Goal: Find specific page/section

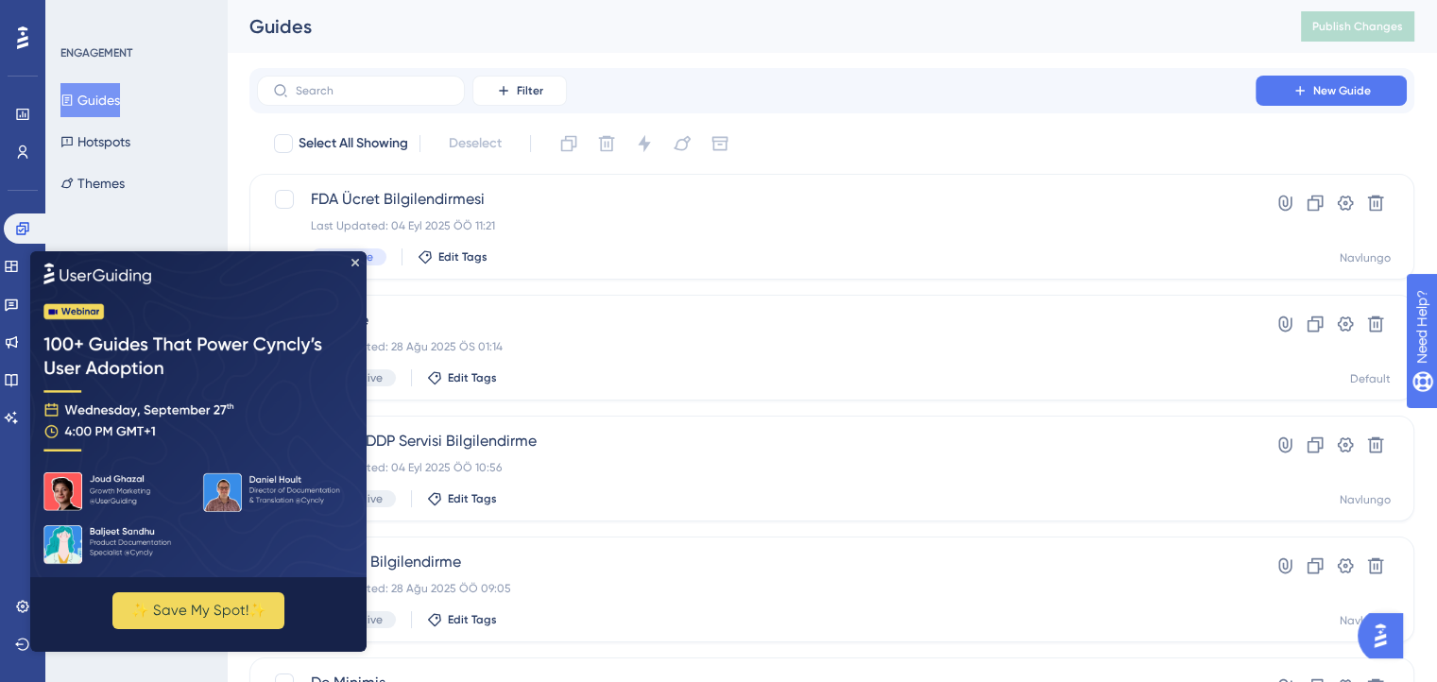
click at [353, 267] on img at bounding box center [198, 414] width 336 height 326
click at [354, 257] on img at bounding box center [198, 414] width 336 height 326
click at [356, 264] on icon "Close Preview" at bounding box center [355, 263] width 8 height 8
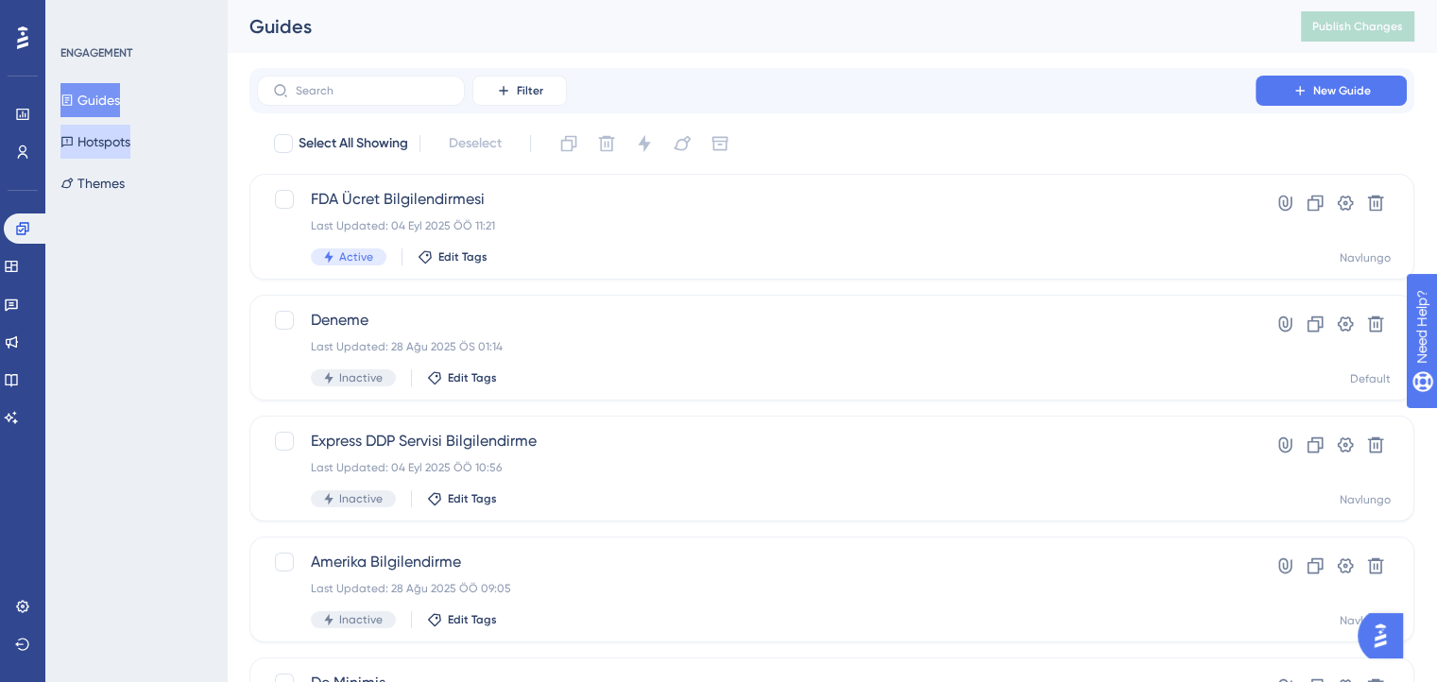
click at [129, 155] on button "Hotspots" at bounding box center [95, 142] width 70 height 34
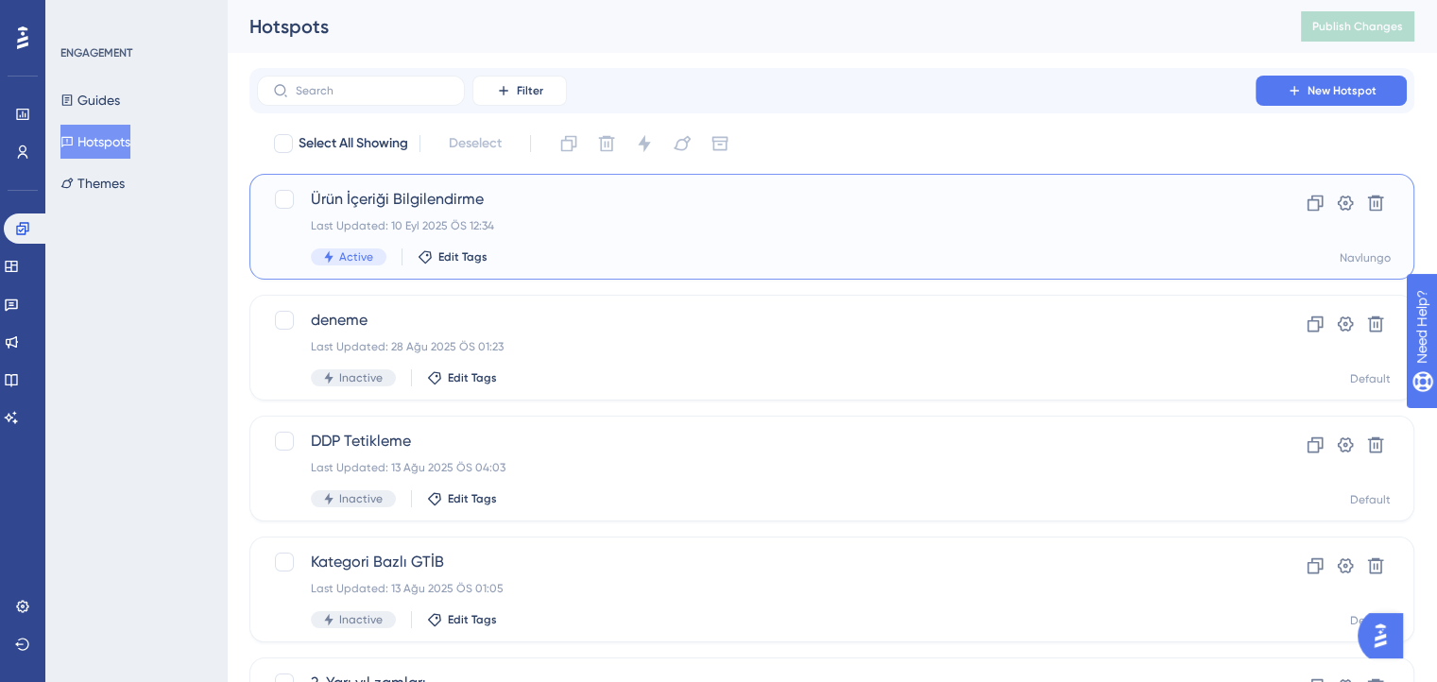
click at [372, 196] on span "Ürün İçeriği Bilgilendirme" at bounding box center [756, 199] width 891 height 23
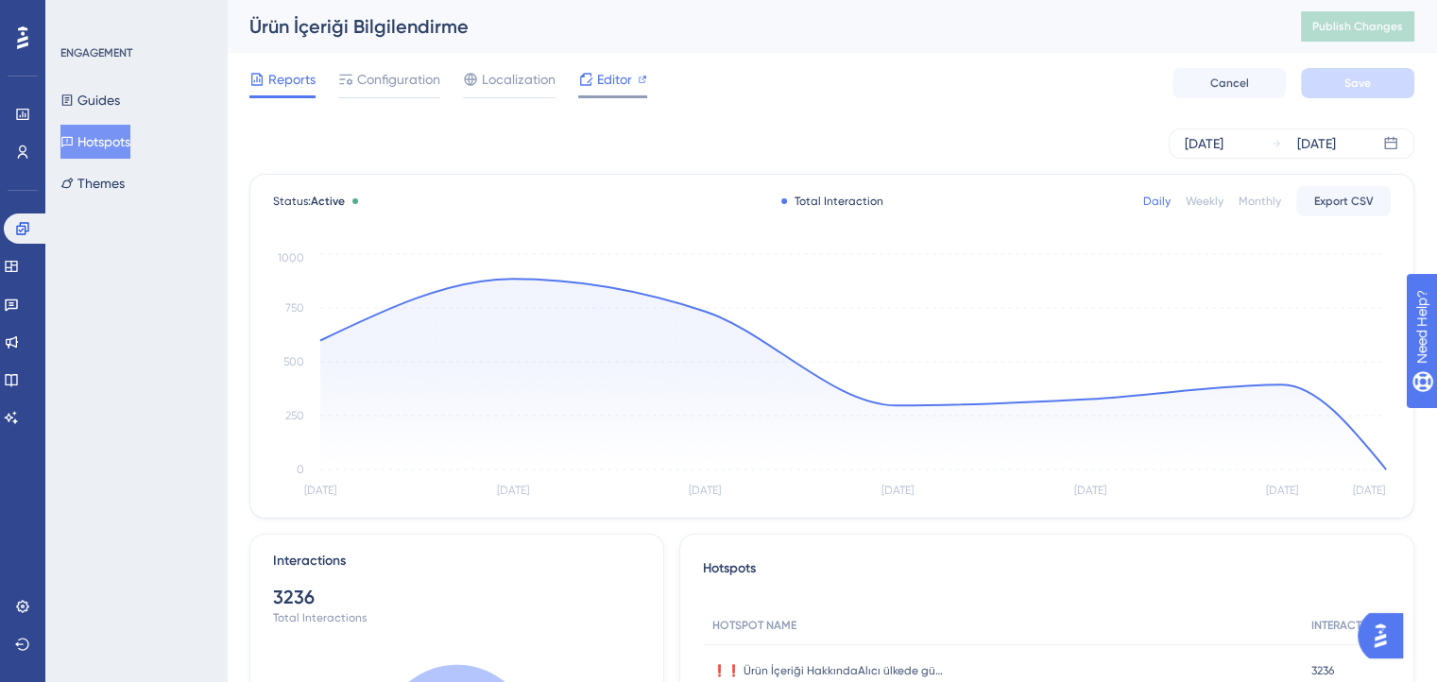
click at [598, 83] on span "Editor" at bounding box center [614, 79] width 35 height 23
click at [605, 80] on span "Editor" at bounding box center [614, 79] width 35 height 23
